Goal: Transaction & Acquisition: Purchase product/service

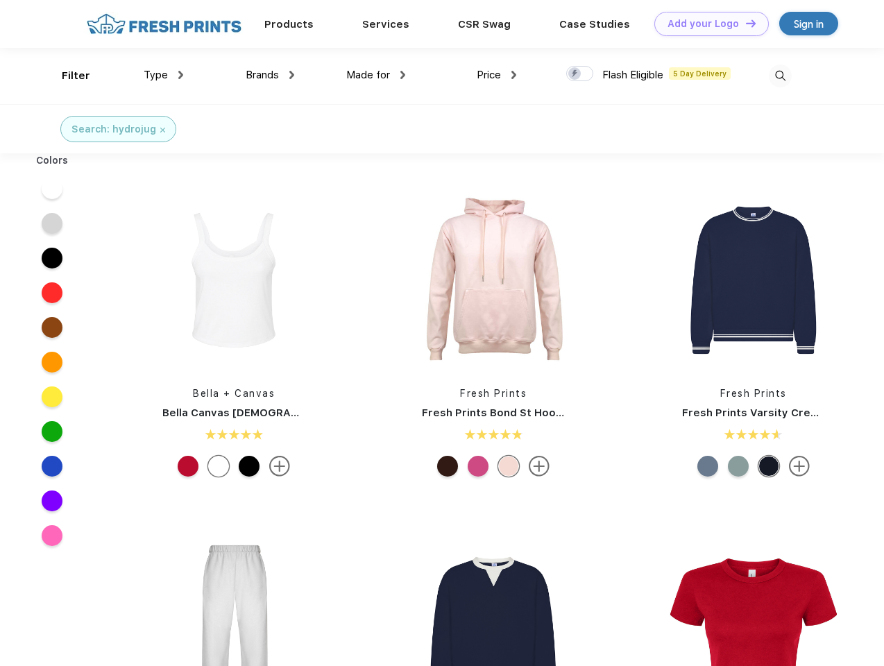
click at [706, 24] on link "Add your Logo Design Tool" at bounding box center [711, 24] width 115 height 24
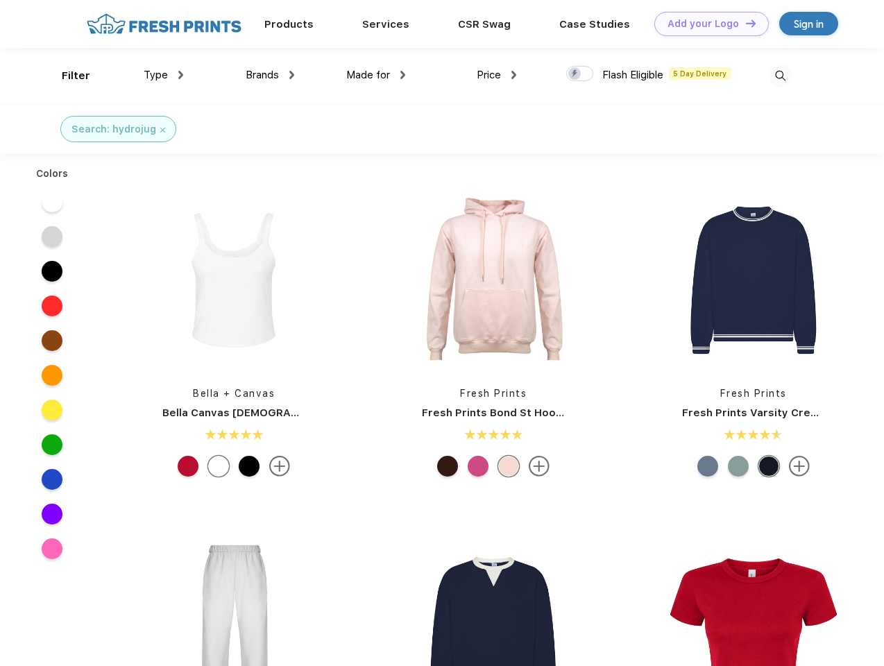
click at [0, 0] on div "Design Tool" at bounding box center [0, 0] width 0 height 0
click at [745, 23] on link "Add your Logo Design Tool" at bounding box center [711, 24] width 115 height 24
click at [67, 76] on div "Filter" at bounding box center [76, 76] width 28 height 16
click at [164, 75] on span "Type" at bounding box center [156, 75] width 24 height 12
click at [270, 75] on span "Brands" at bounding box center [262, 75] width 33 height 12
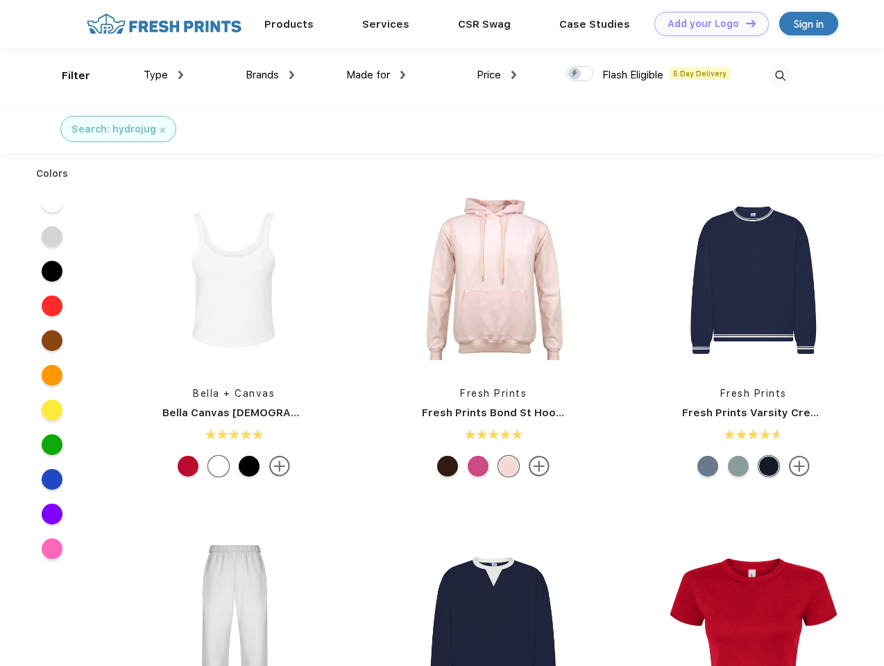
click at [376, 75] on span "Made for" at bounding box center [368, 75] width 44 height 12
click at [497, 75] on span "Price" at bounding box center [489, 75] width 24 height 12
click at [580, 74] on div at bounding box center [579, 73] width 27 height 15
click at [575, 74] on input "checkbox" at bounding box center [570, 69] width 9 height 9
click at [780, 76] on img at bounding box center [780, 76] width 23 height 23
